Goal: Task Accomplishment & Management: Manage account settings

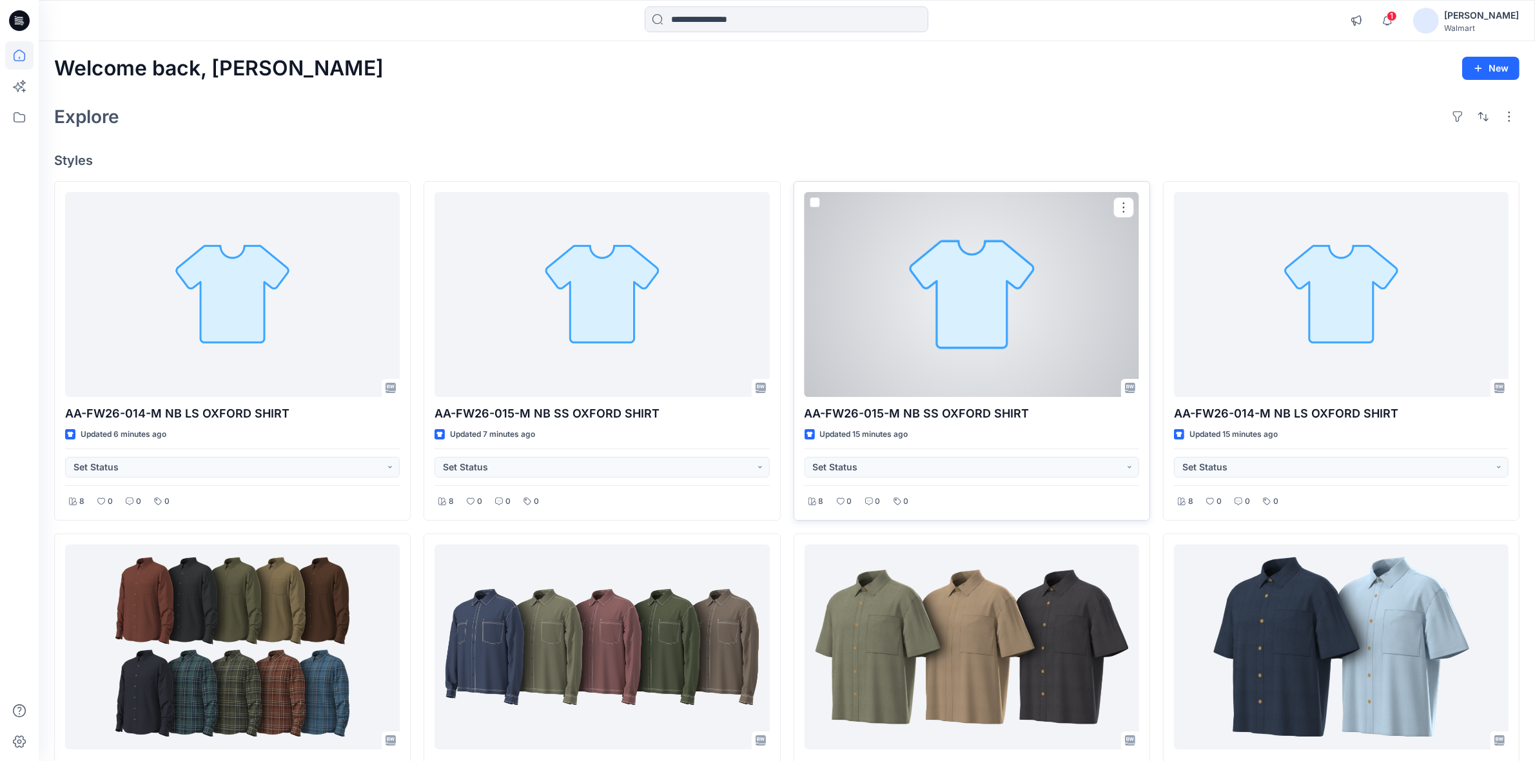
click at [995, 333] on div at bounding box center [972, 294] width 335 height 205
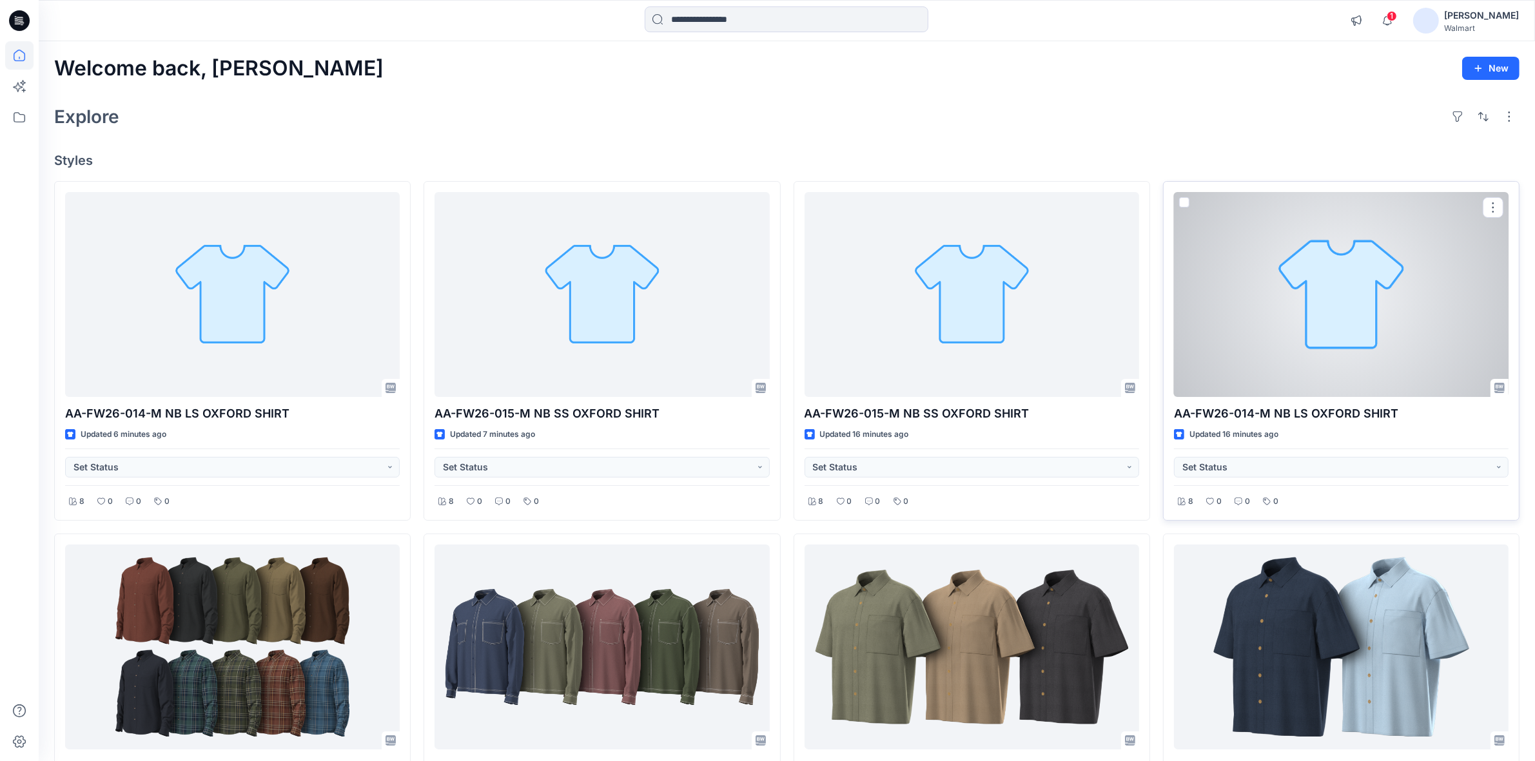
click at [1236, 322] on div at bounding box center [1341, 294] width 335 height 205
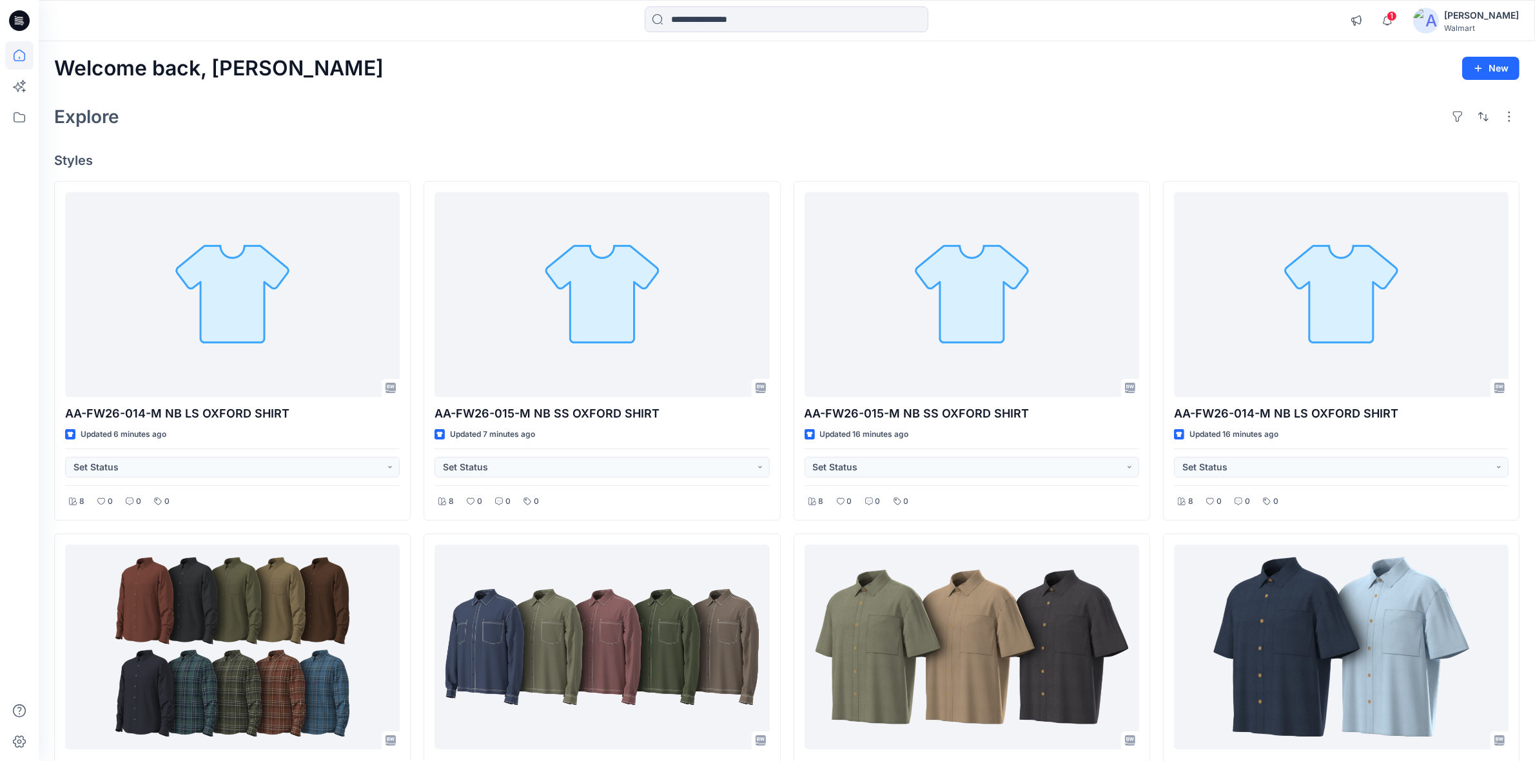
click at [919, 90] on div "Welcome back, Shabbir New Explore Styles AA-FW26-014-M NB LS OXFORD SHIRT Updat…" at bounding box center [787, 664] width 1496 height 1247
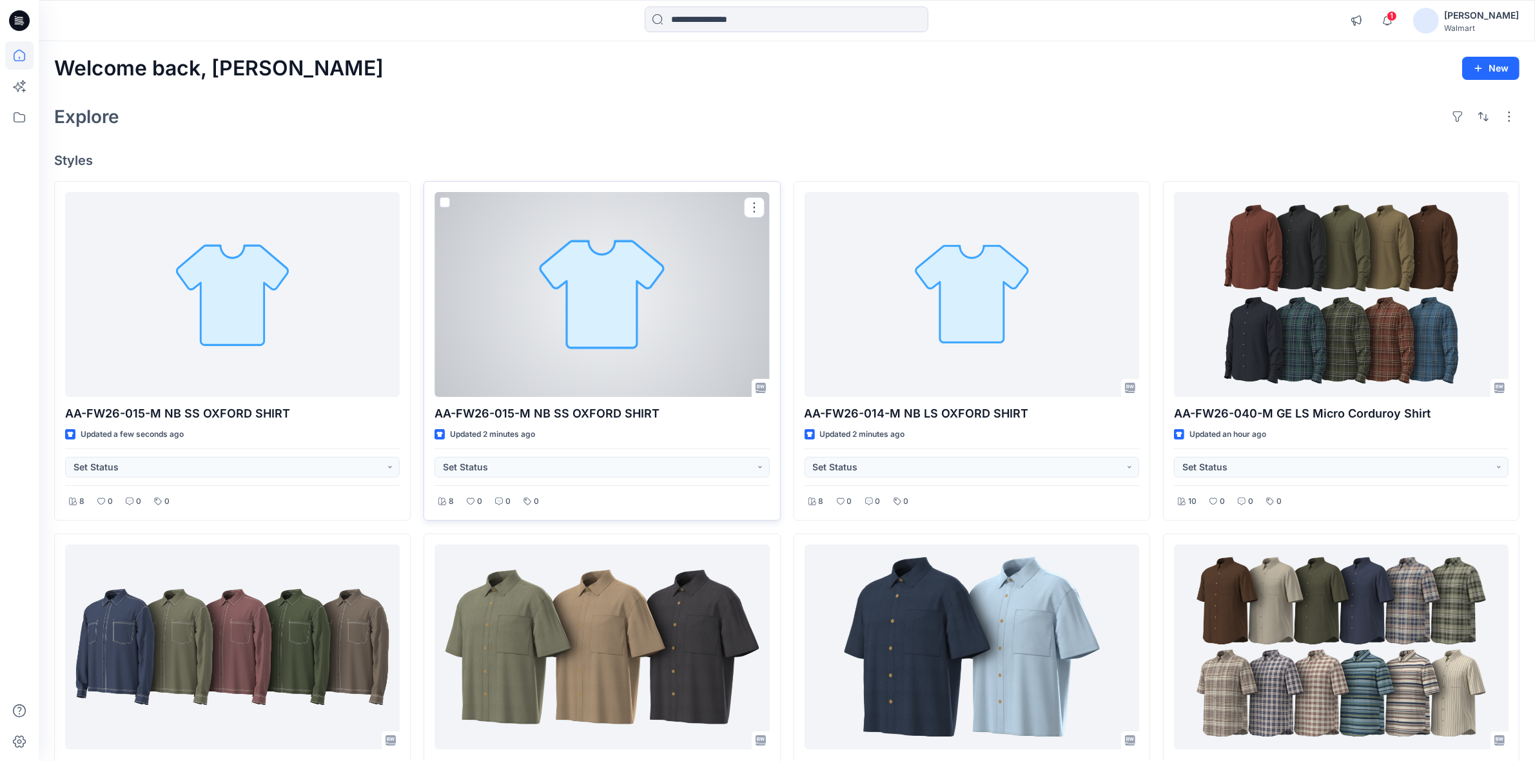
click at [575, 355] on div at bounding box center [602, 294] width 335 height 205
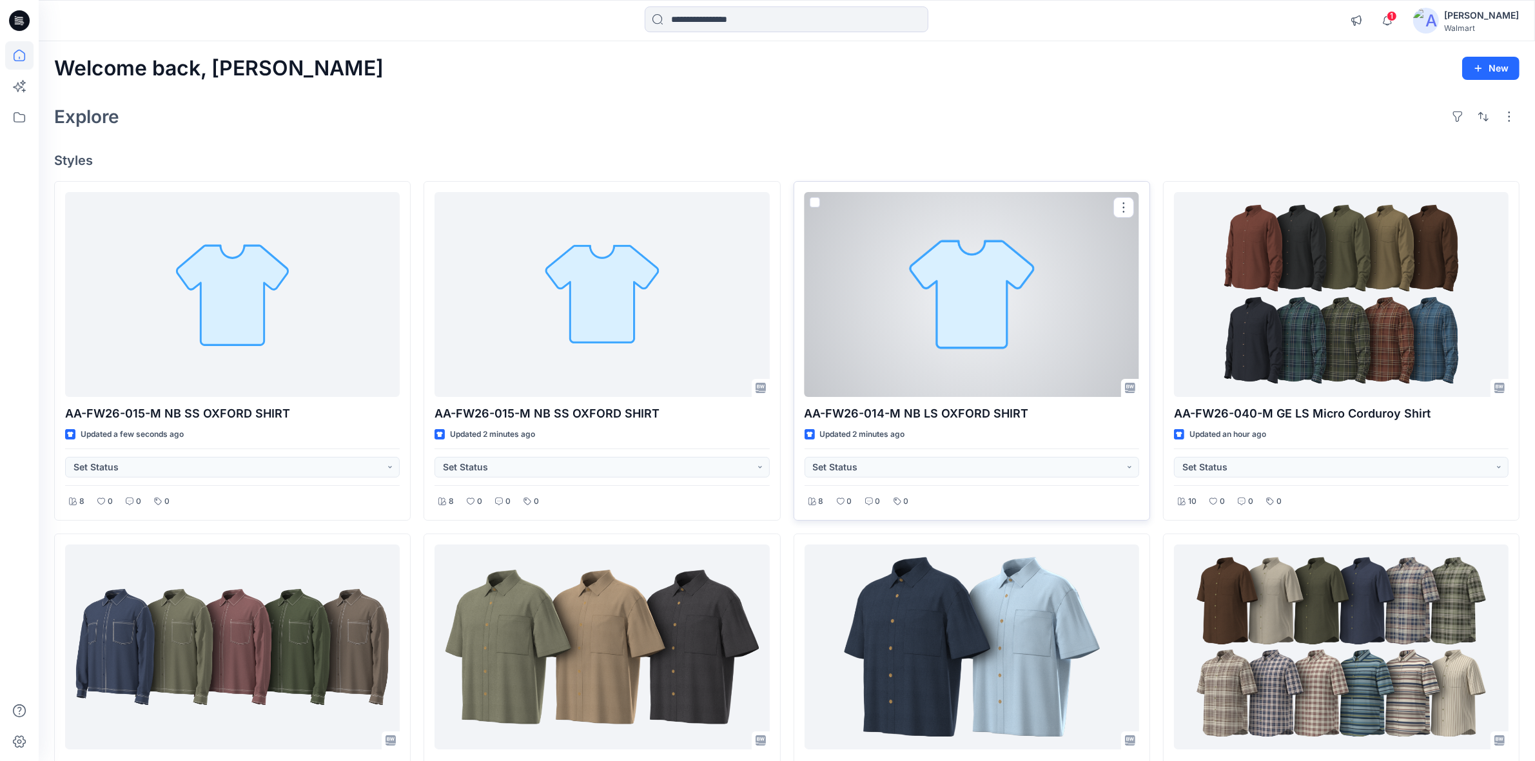
click at [926, 320] on div at bounding box center [972, 294] width 335 height 205
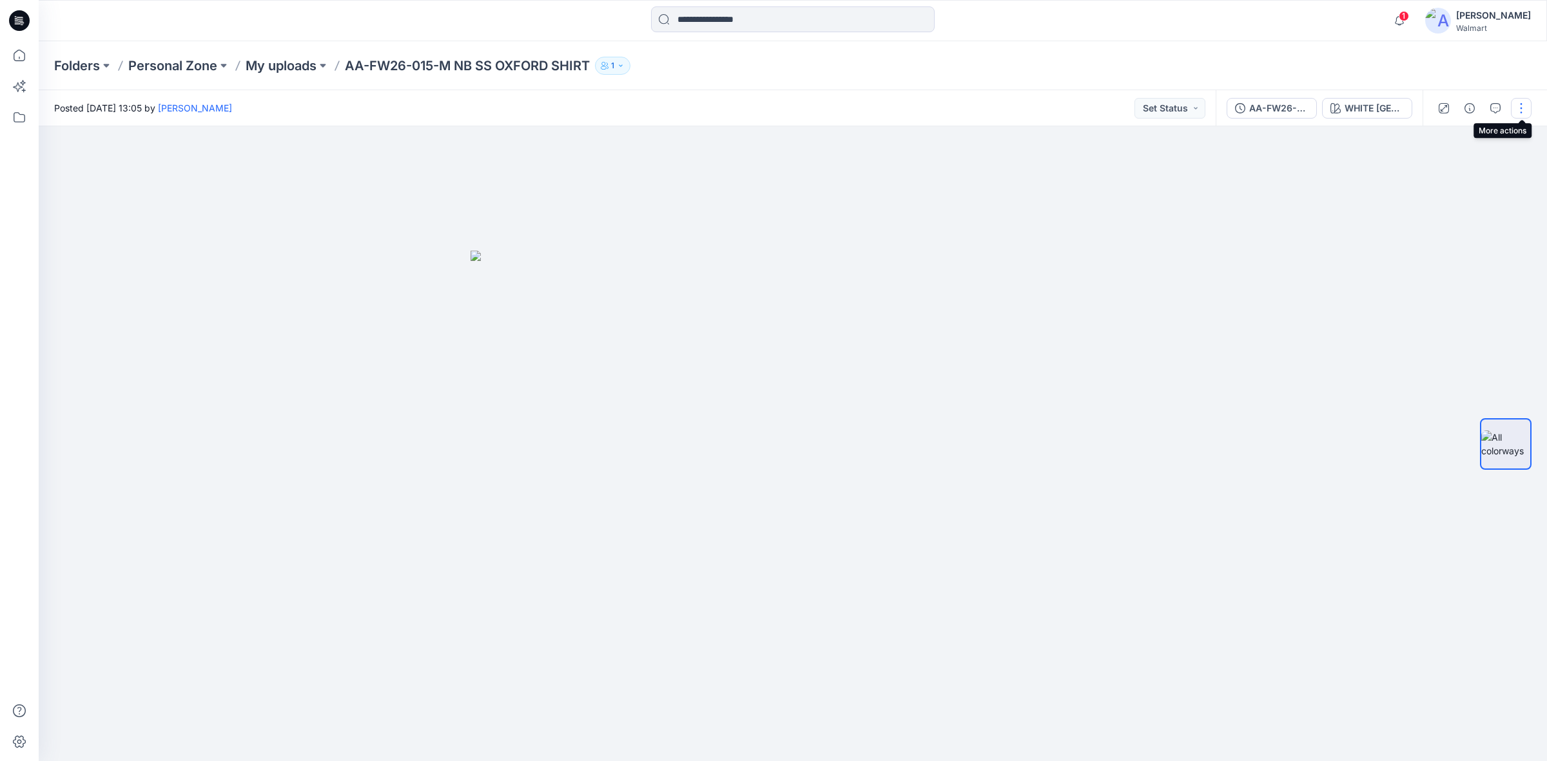
click at [1527, 108] on button "button" at bounding box center [1521, 108] width 21 height 21
click at [1478, 172] on button "Edit" at bounding box center [1467, 174] width 119 height 24
click at [1528, 111] on button "button" at bounding box center [1521, 108] width 21 height 21
click at [1458, 182] on button "Edit" at bounding box center [1467, 174] width 119 height 24
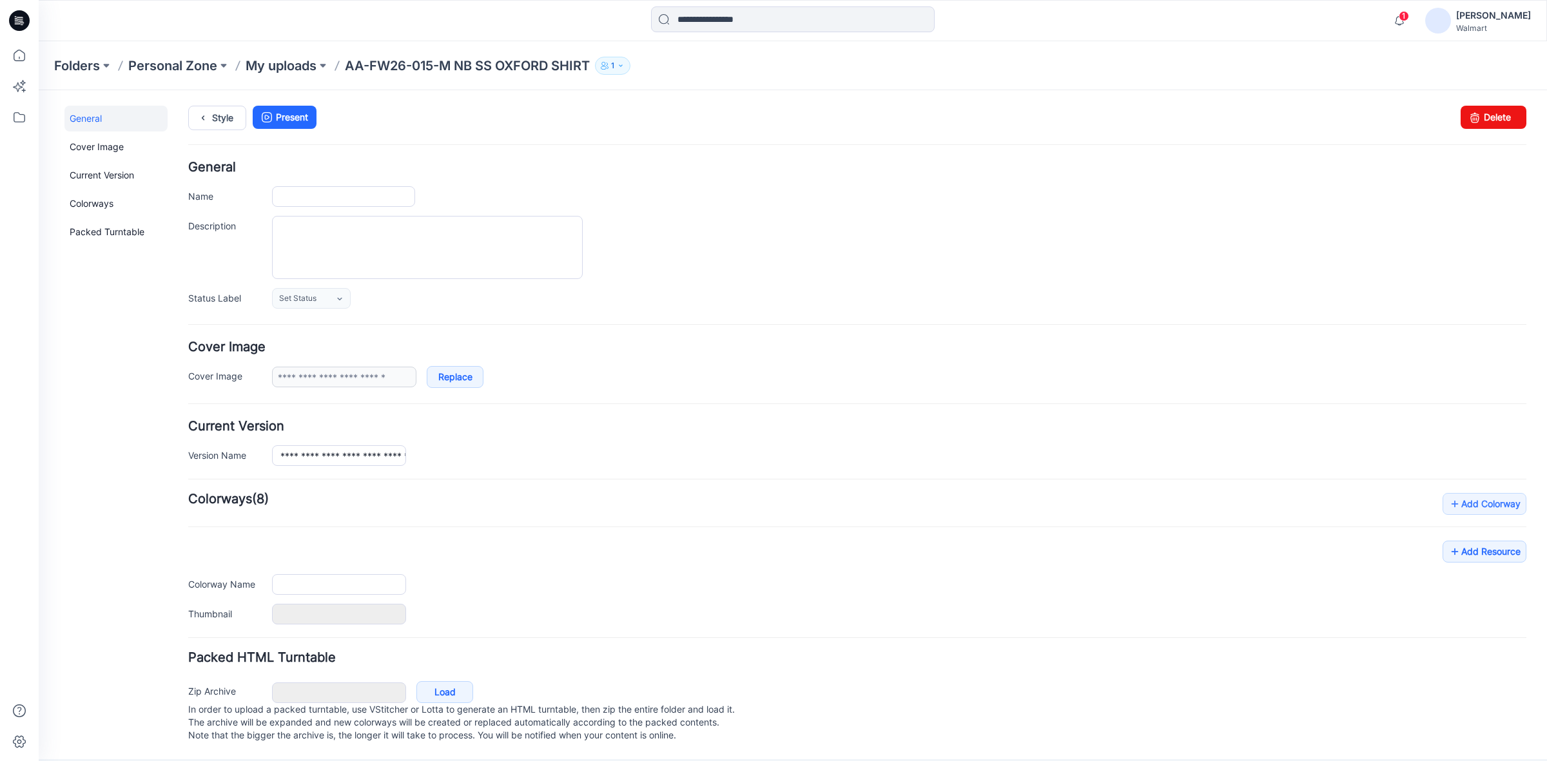
type input "**********"
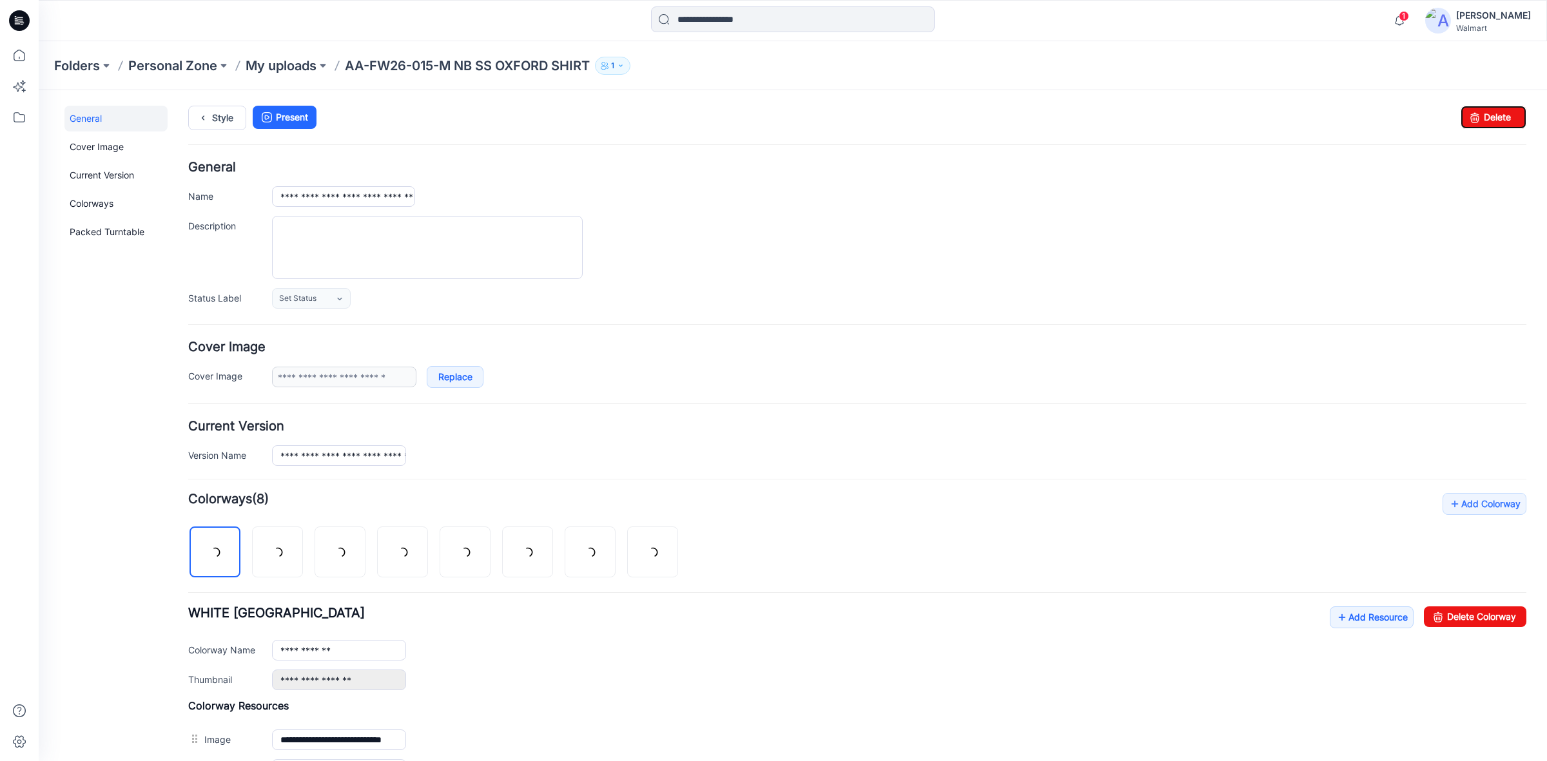
drag, startPoint x: 1462, startPoint y: 120, endPoint x: 846, endPoint y: 102, distance: 616.6
click at [1466, 120] on icon at bounding box center [1475, 117] width 18 height 23
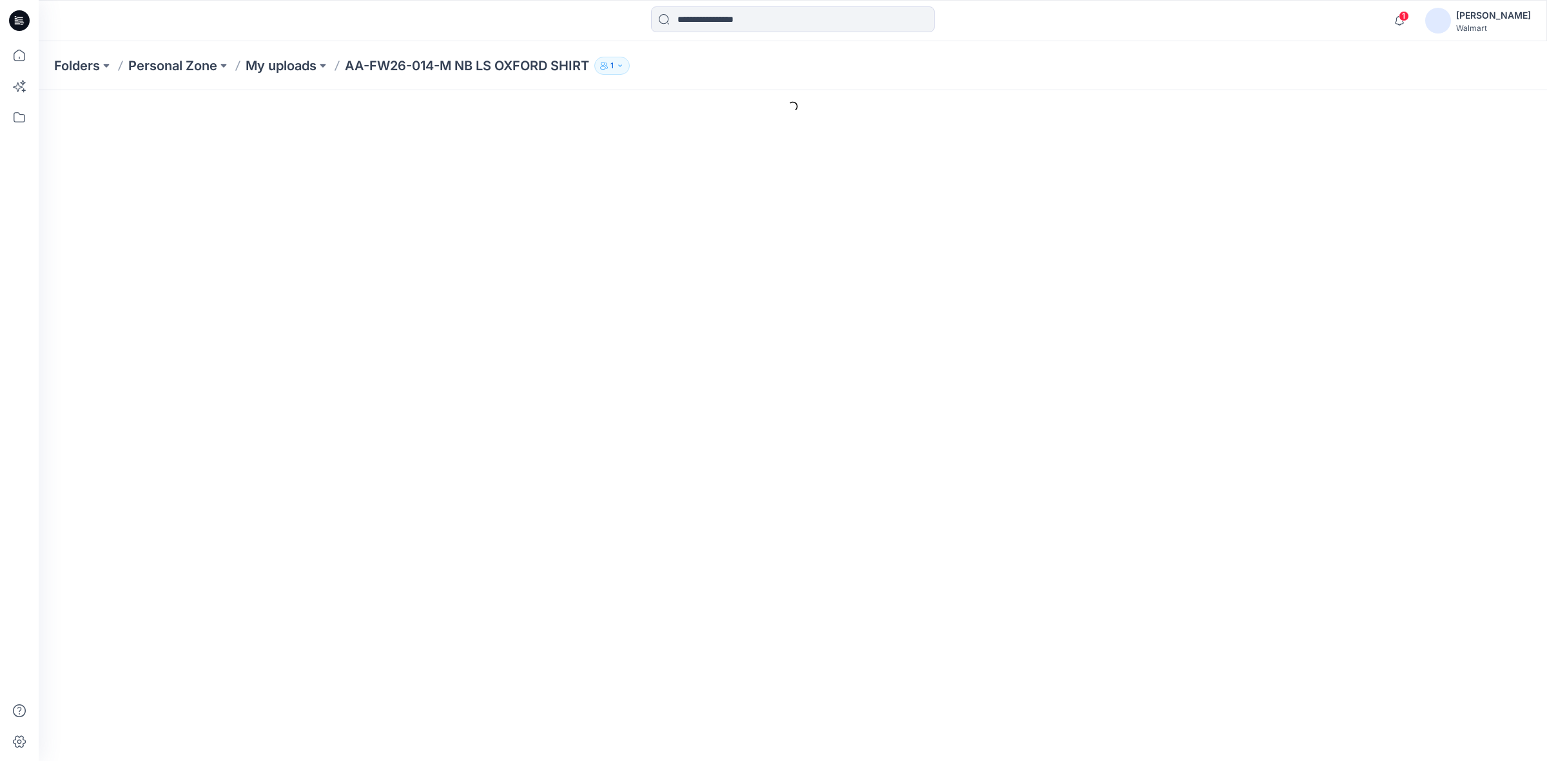
type input "**********"
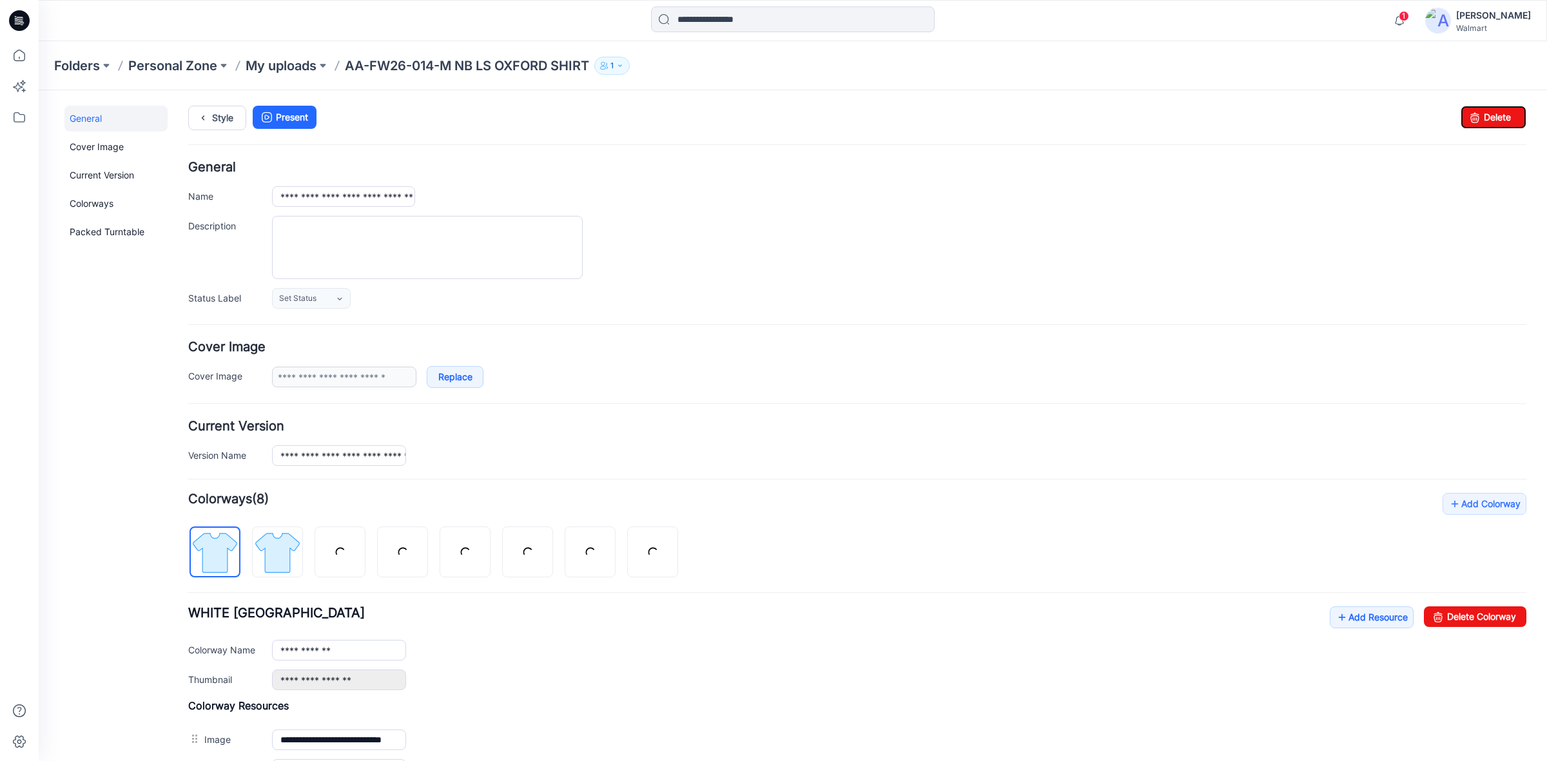
drag, startPoint x: 1509, startPoint y: 120, endPoint x: 853, endPoint y: 108, distance: 655.7
click at [1509, 120] on link "Delete" at bounding box center [1494, 117] width 66 height 23
